Goal: Task Accomplishment & Management: Complete application form

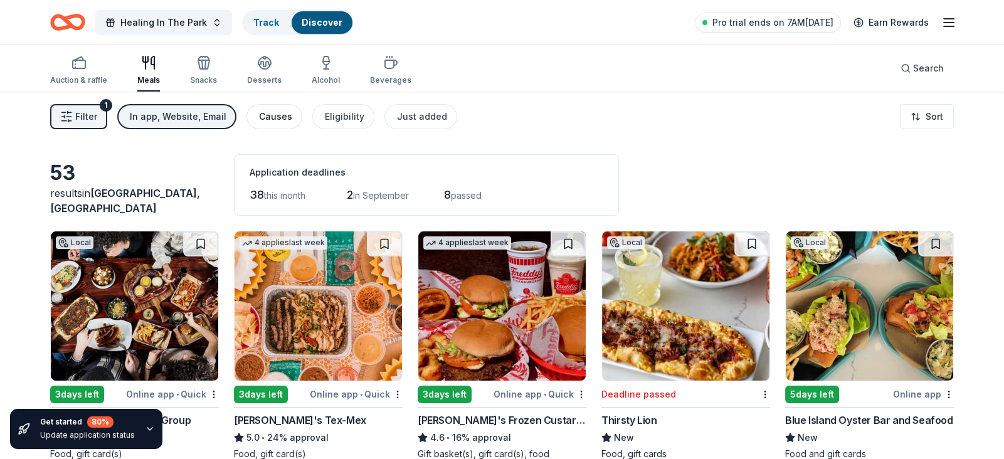
click at [259, 118] on div "Causes" at bounding box center [275, 116] width 33 height 15
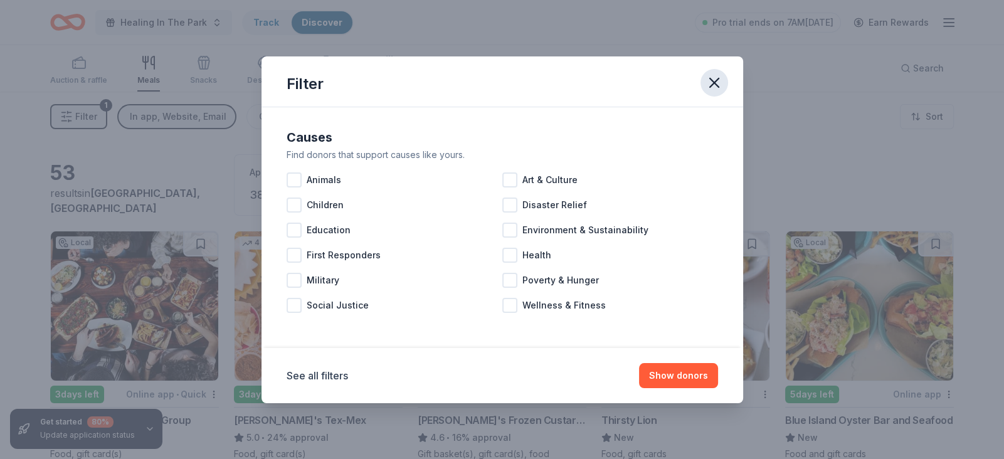
click at [550, 80] on icon "button" at bounding box center [714, 82] width 9 height 9
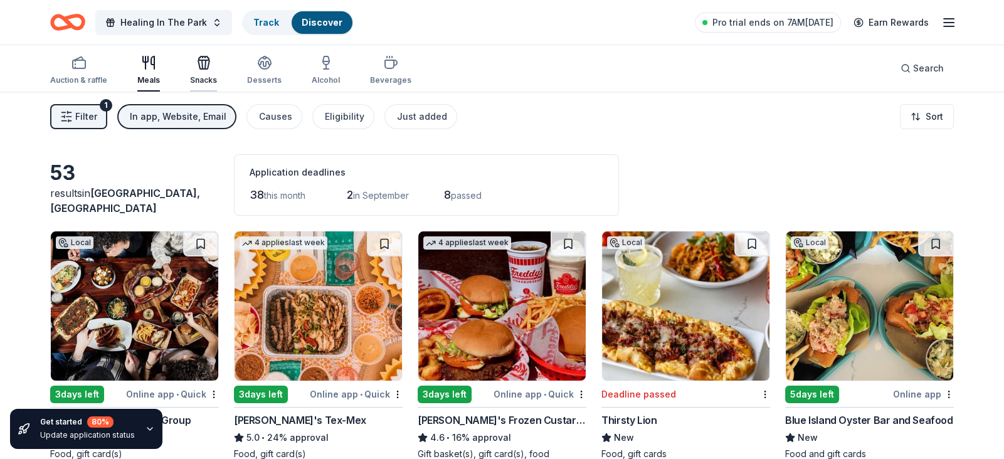
click at [198, 63] on icon "button" at bounding box center [203, 62] width 15 height 15
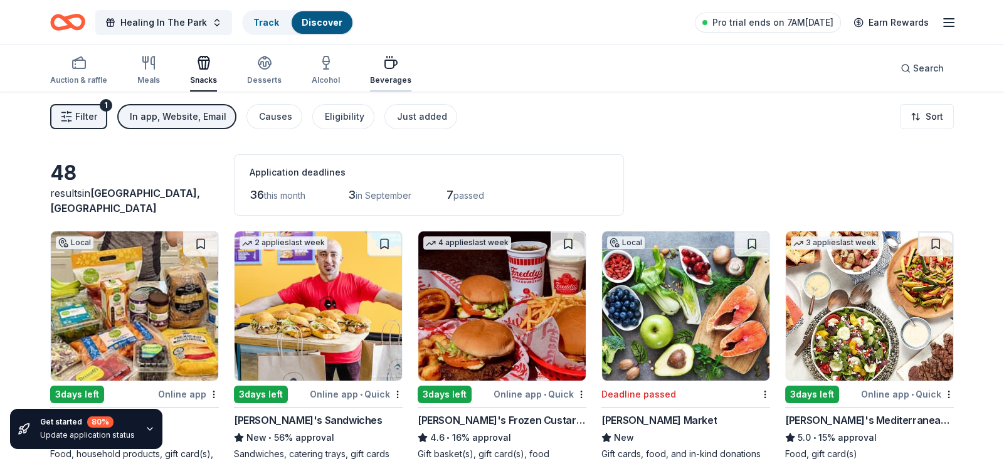
click at [383, 76] on div "Beverages" at bounding box center [390, 80] width 41 height 10
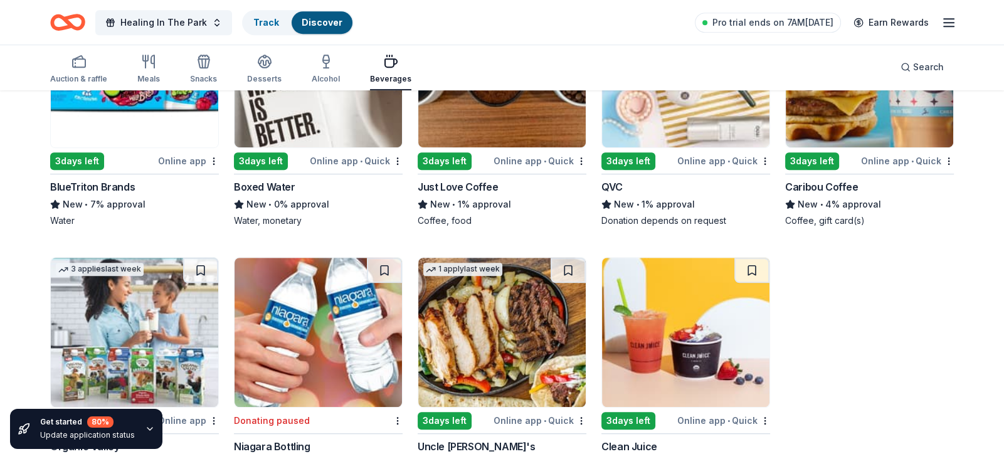
scroll to position [1114, 0]
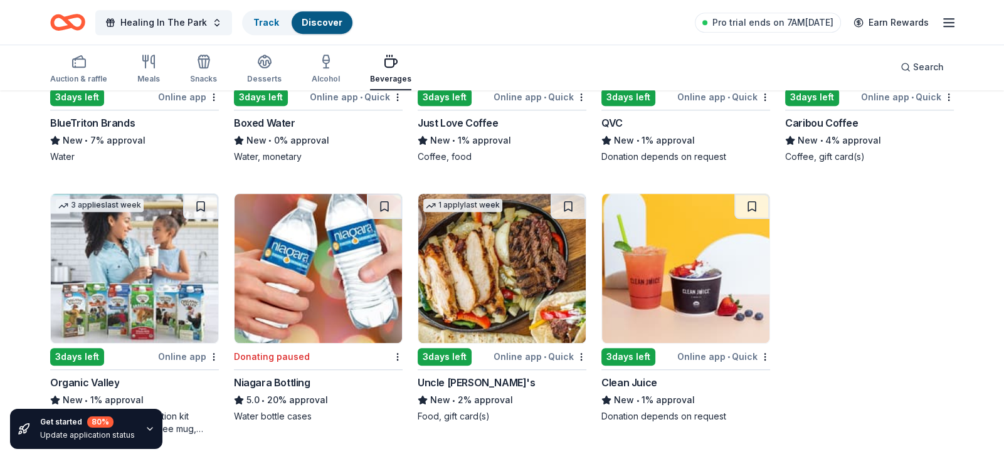
click at [550, 302] on img at bounding box center [685, 268] width 167 height 149
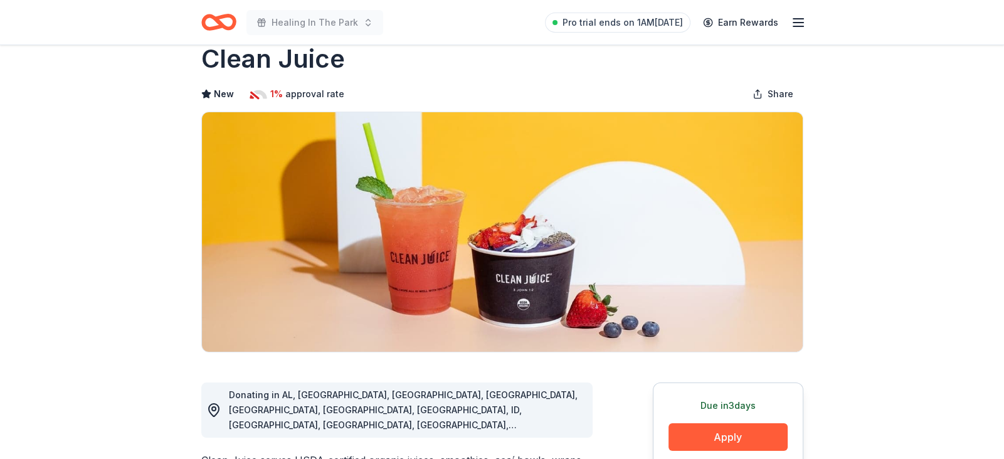
scroll to position [35, 0]
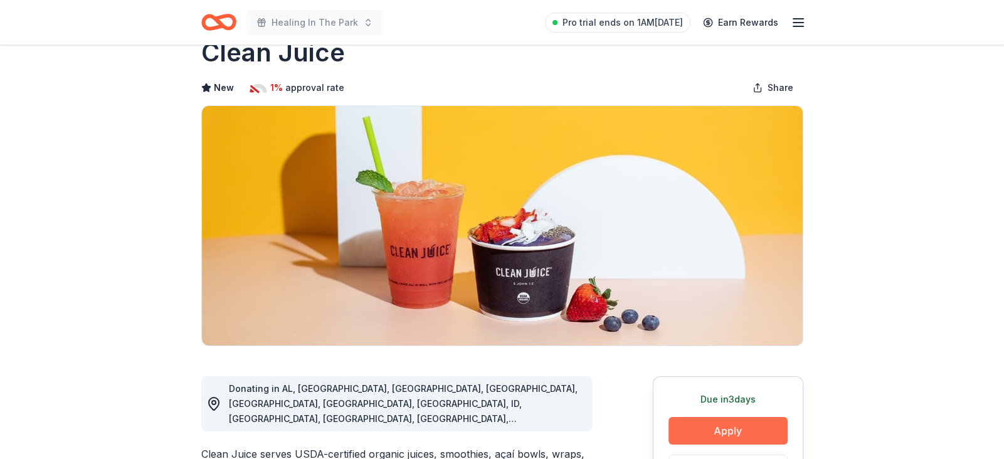
click at [703, 428] on button "Apply" at bounding box center [728, 431] width 119 height 28
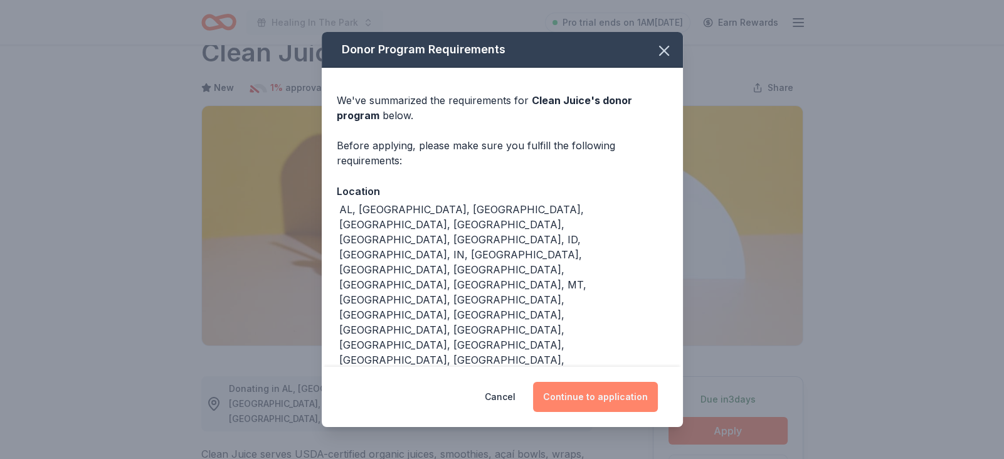
click at [639, 382] on button "Continue to application" at bounding box center [595, 397] width 125 height 30
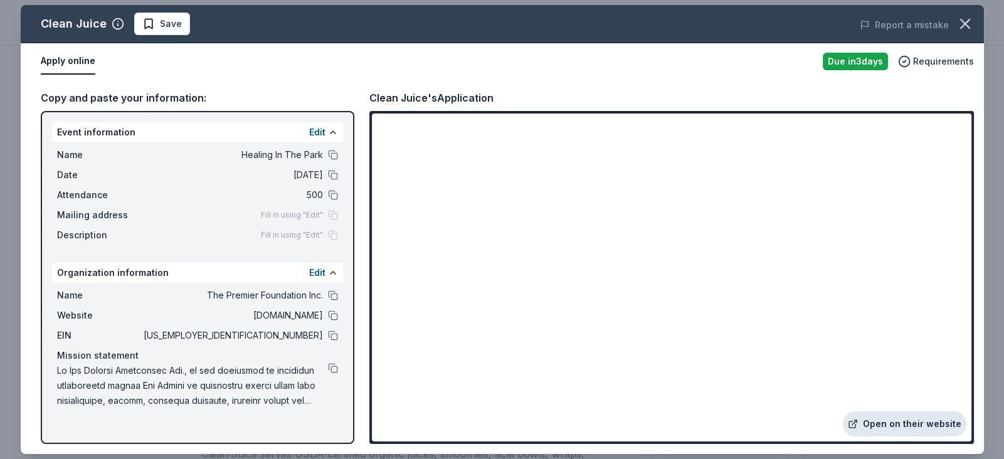
click at [899, 430] on link "Open on their website" at bounding box center [905, 423] width 124 height 25
click at [958, 19] on icon "button" at bounding box center [965, 24] width 18 height 18
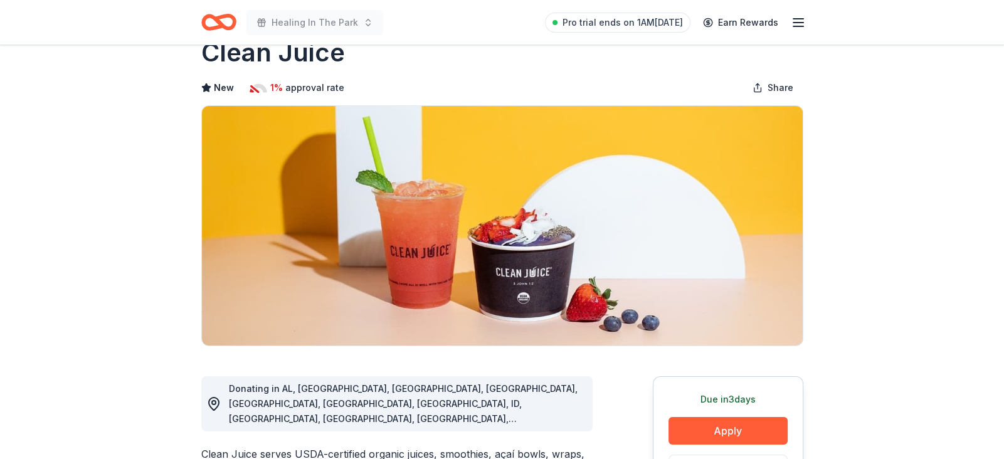
click at [223, 22] on icon "Home" at bounding box center [218, 22] width 35 height 29
